Goal: Check status: Check status

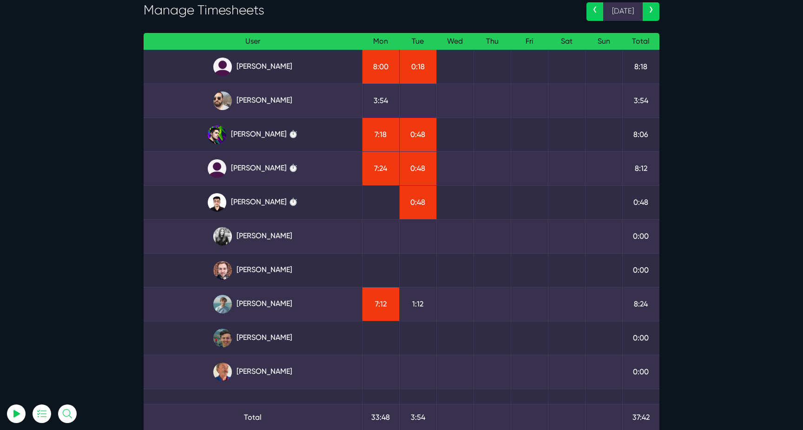
scroll to position [54, 0]
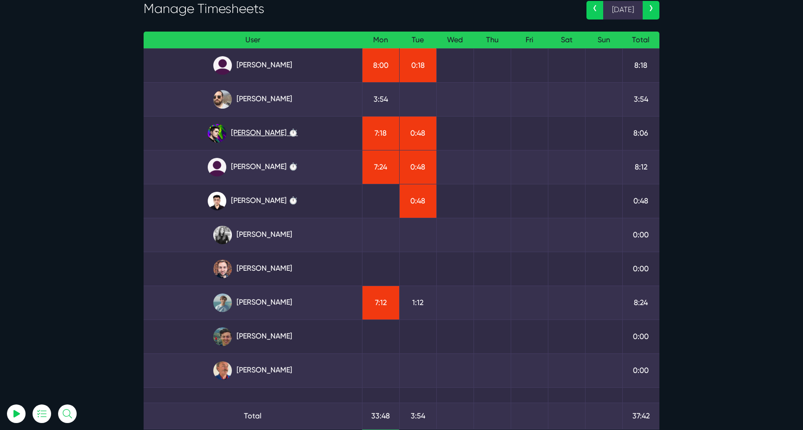
click at [272, 137] on link "[PERSON_NAME] ⏱️" at bounding box center [252, 133] width 203 height 19
